Goal: Find specific page/section: Find specific page/section

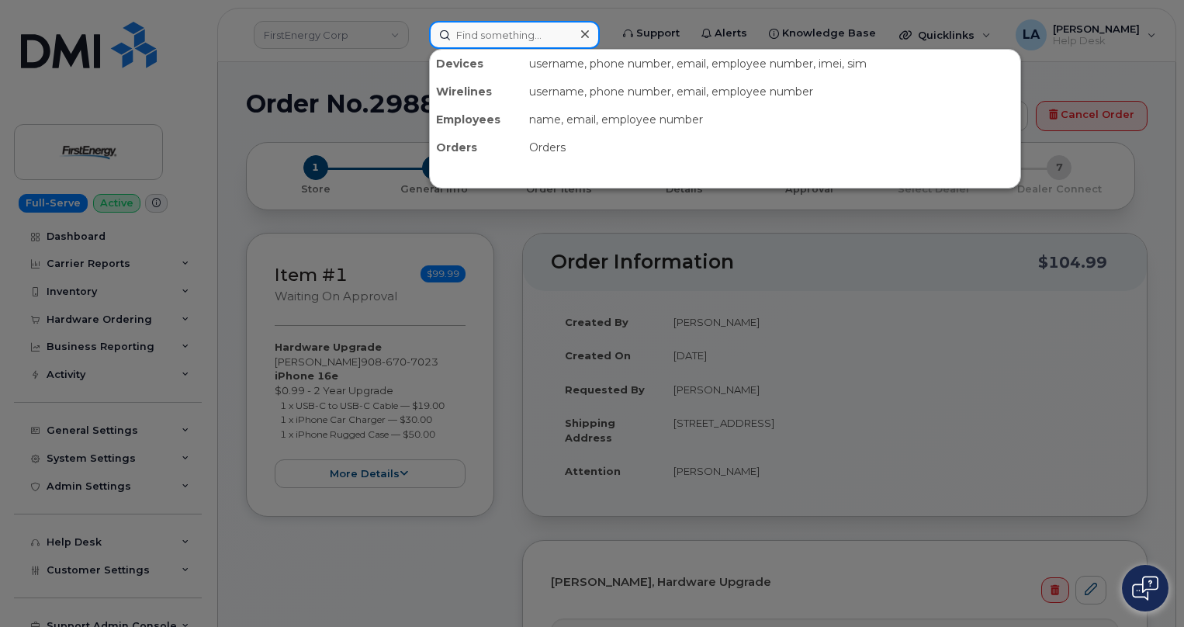
click at [503, 29] on input at bounding box center [514, 35] width 171 height 28
paste input "5207271246"
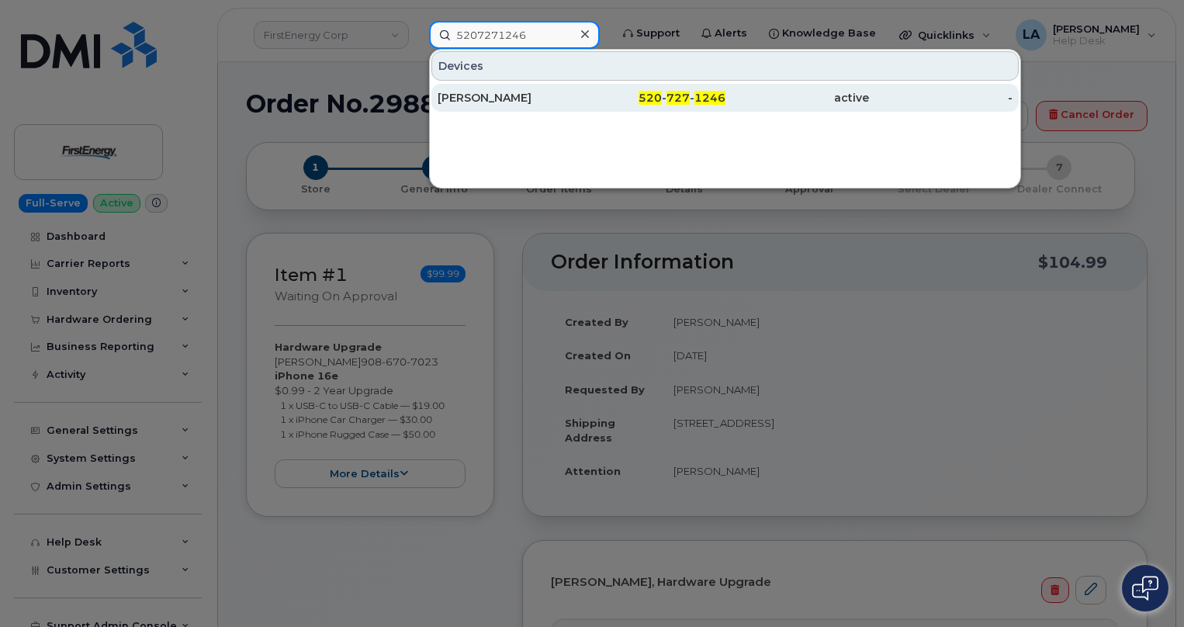
type input "5207271246"
click at [490, 92] on div "[PERSON_NAME]" at bounding box center [510, 98] width 144 height 16
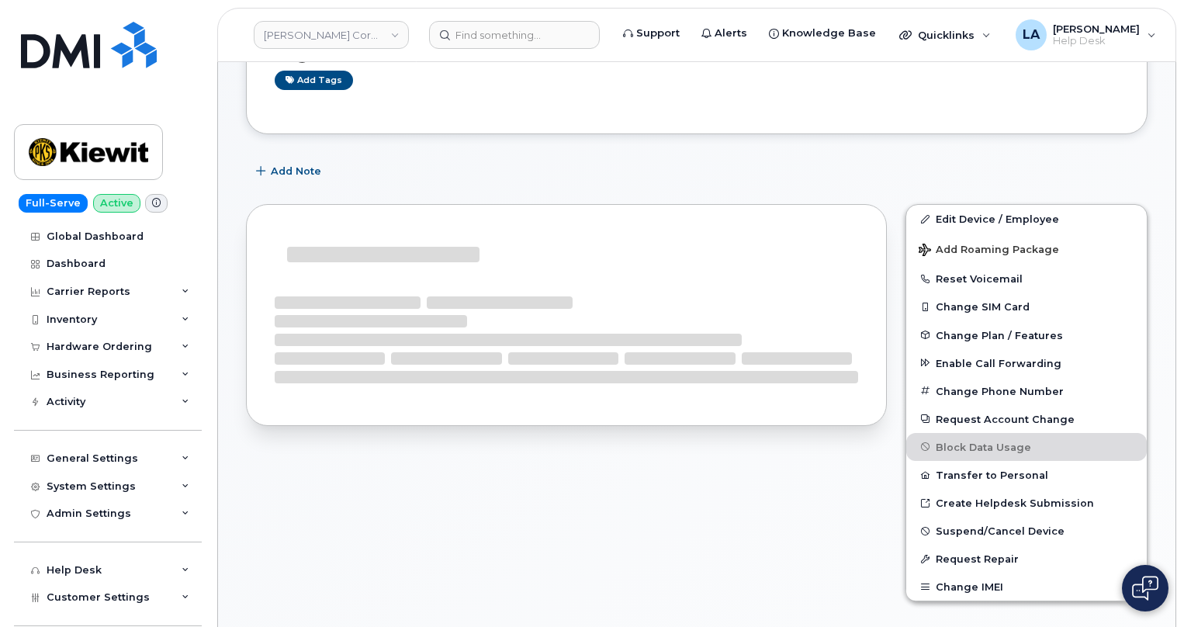
scroll to position [188, 0]
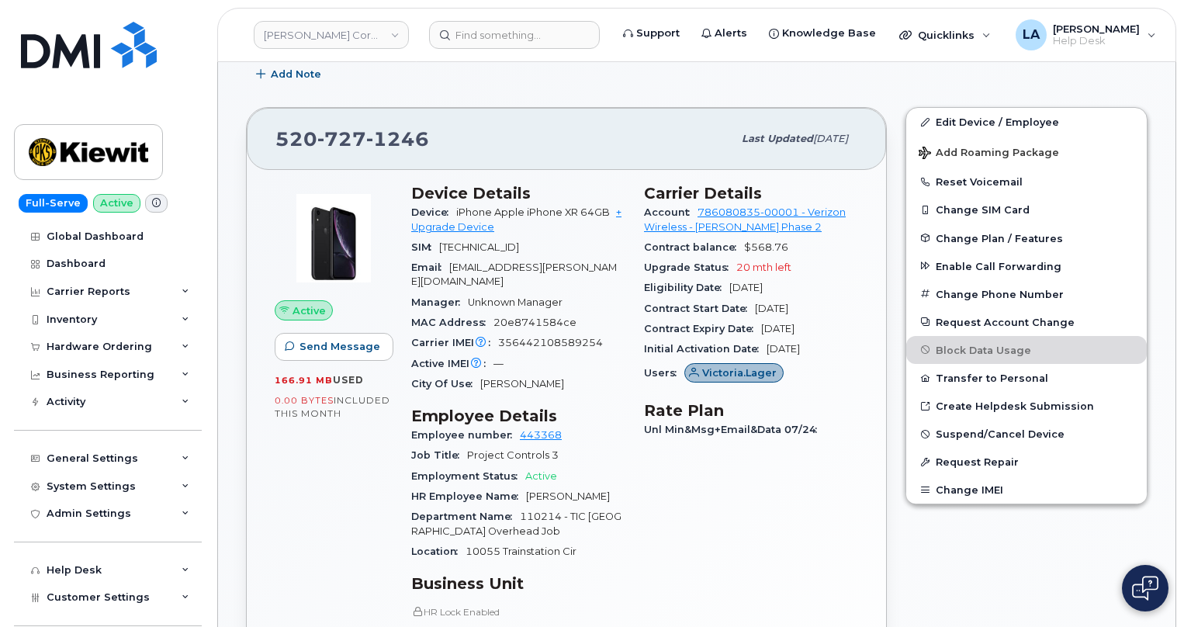
scroll to position [247, 0]
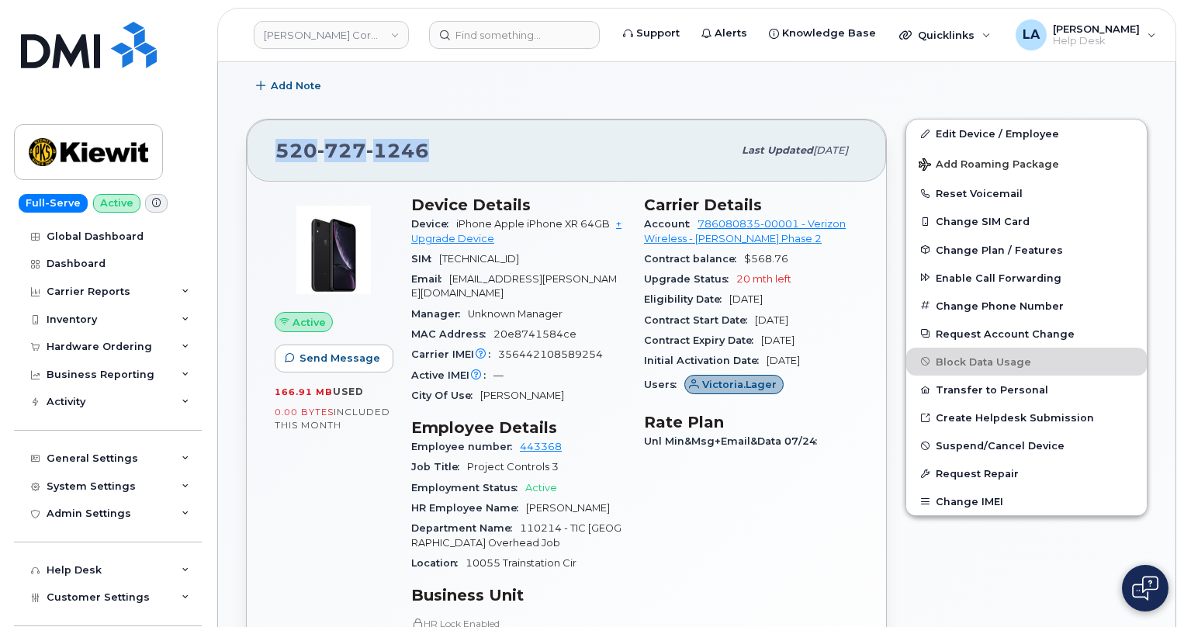
drag, startPoint x: 432, startPoint y: 153, endPoint x: 272, endPoint y: 144, distance: 160.9
click at [272, 144] on div "520 727 1246 Last updated Jul 31, 2025" at bounding box center [566, 150] width 639 height 62
copy span "520 727 1246"
click at [459, 235] on link "+ Upgrade Device" at bounding box center [516, 231] width 210 height 26
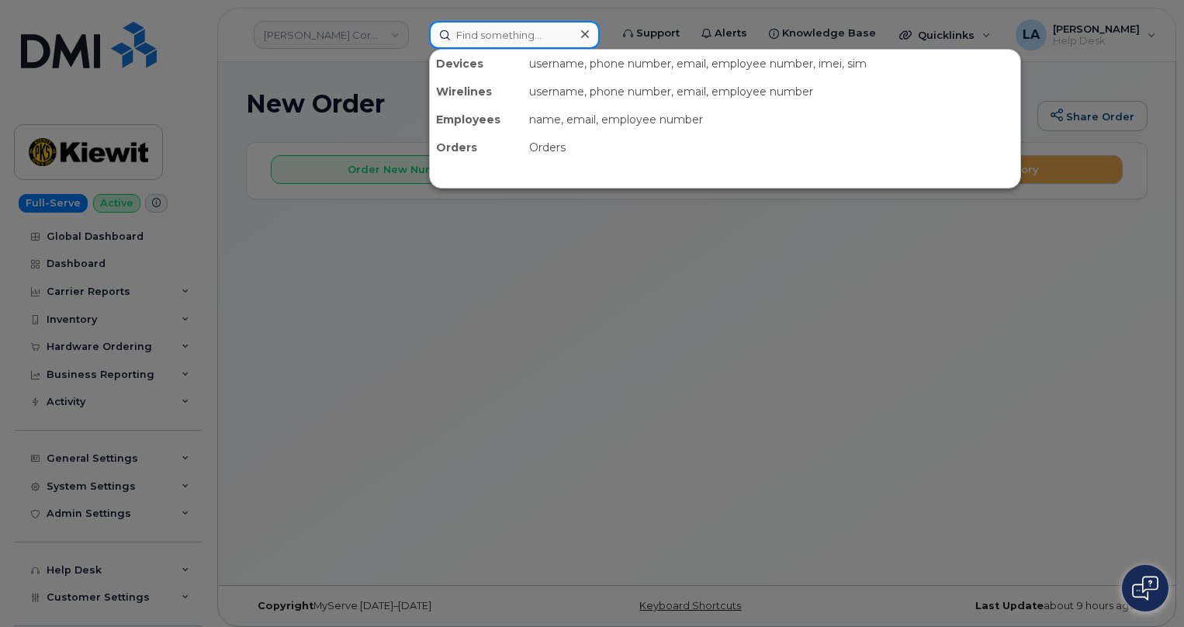
click at [459, 39] on input at bounding box center [514, 35] width 171 height 28
paste input "5207271246"
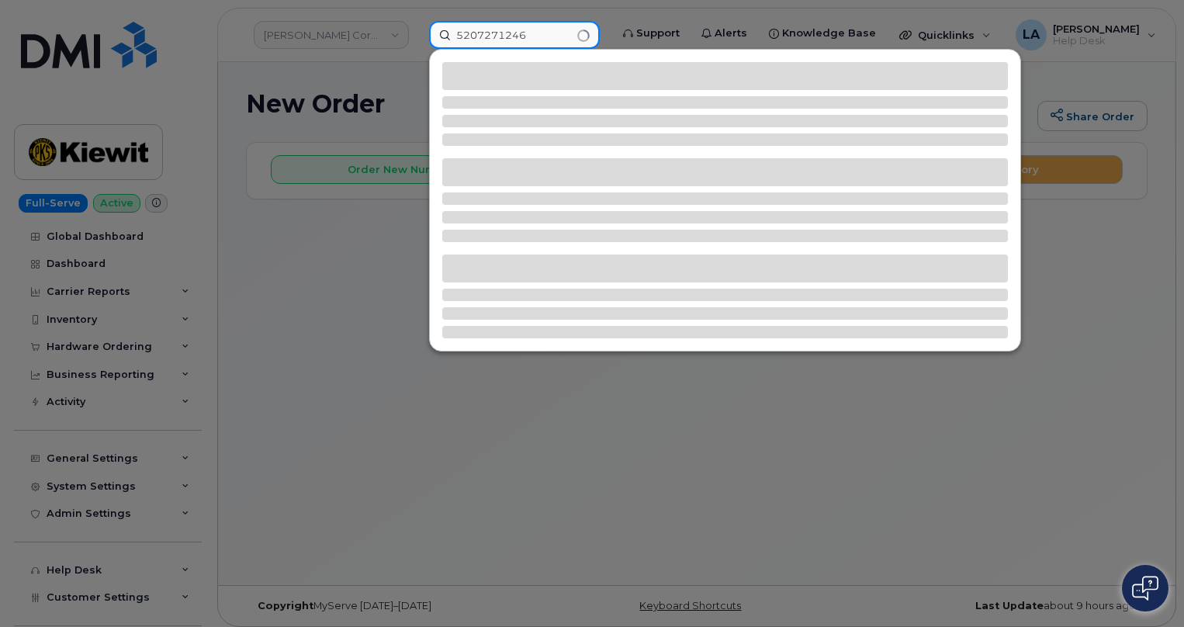
type input "5207271246"
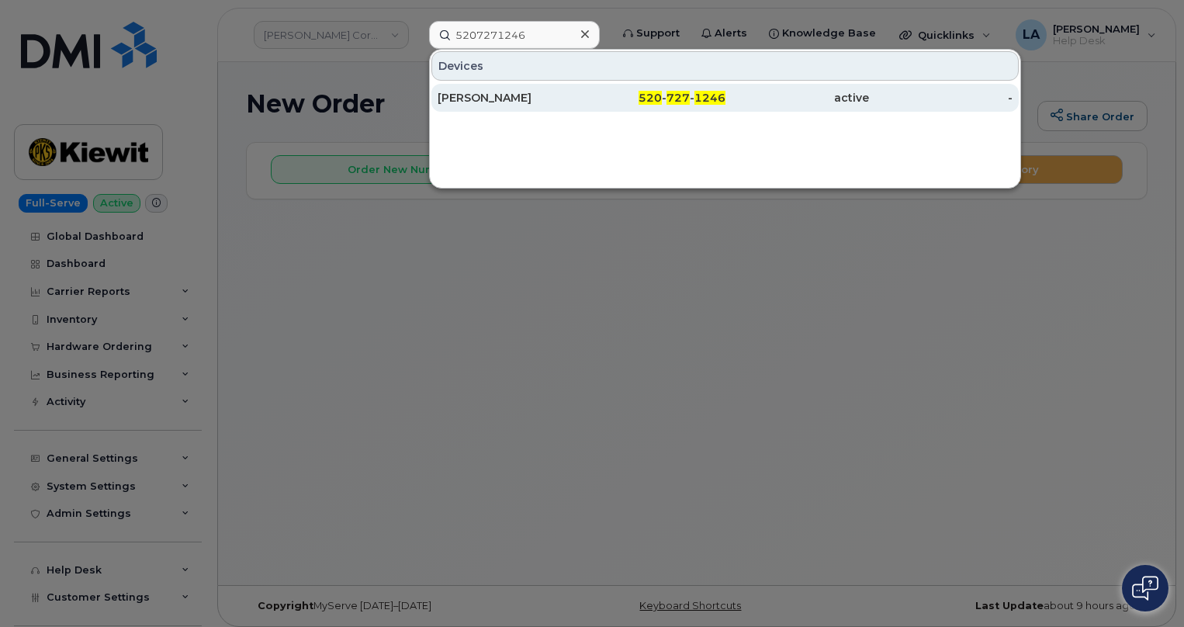
drag, startPoint x: 547, startPoint y: 98, endPoint x: 556, endPoint y: 97, distance: 8.6
click at [547, 98] on div "[PERSON_NAME]" at bounding box center [510, 98] width 144 height 16
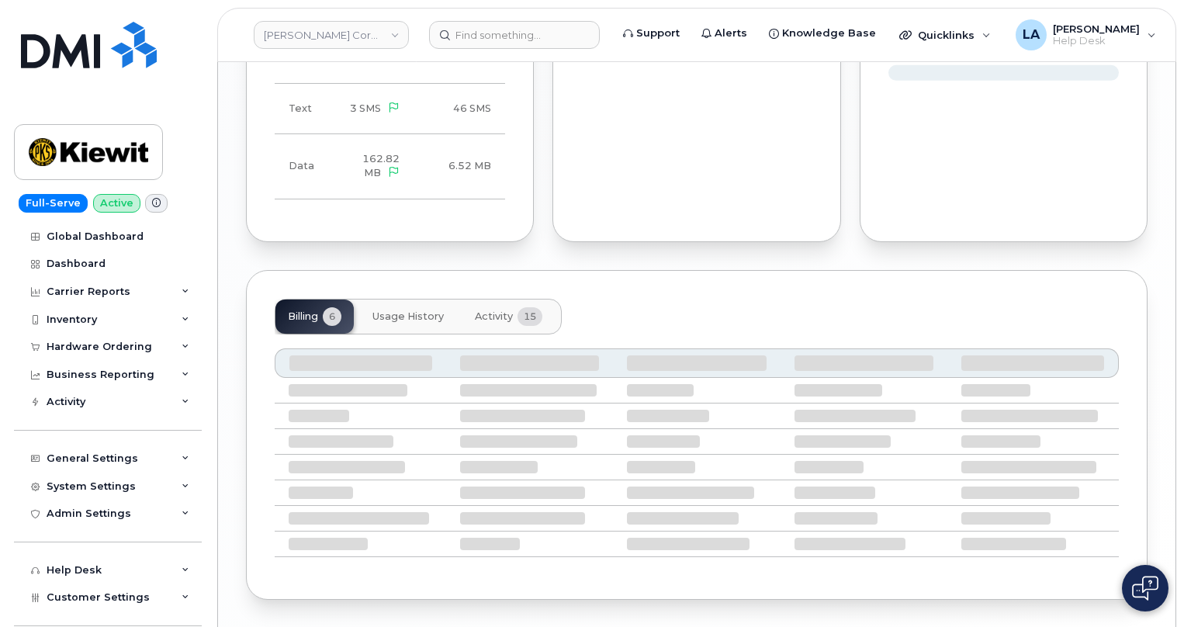
scroll to position [1611, 0]
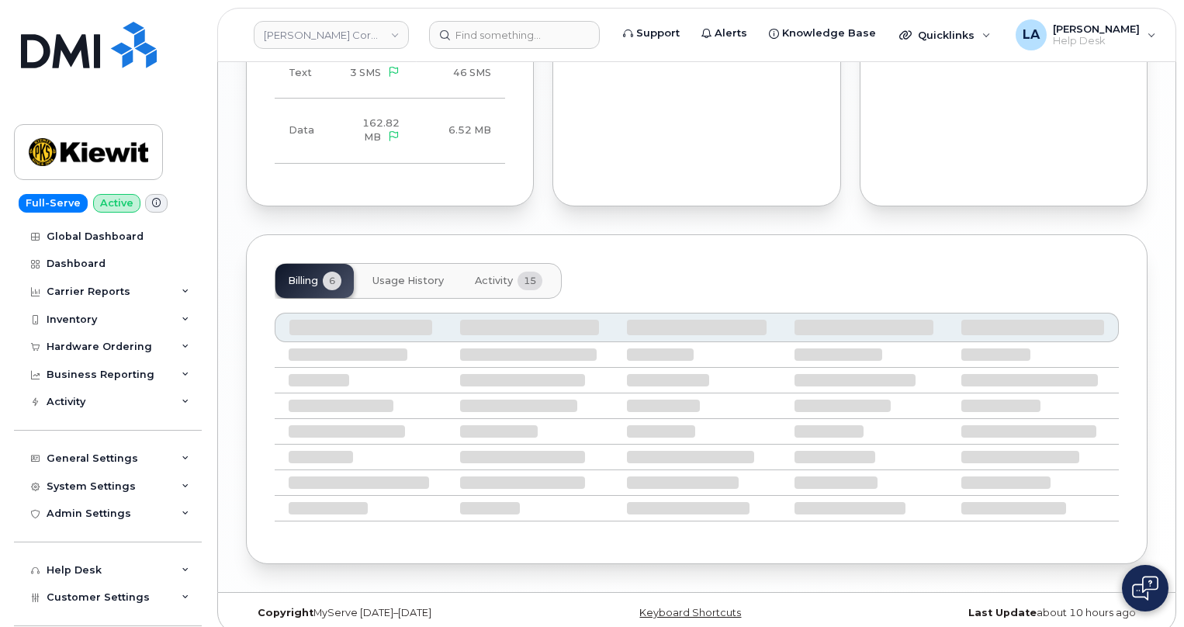
drag, startPoint x: 1103, startPoint y: 202, endPoint x: 1057, endPoint y: 229, distance: 53.9
